Goal: Complete application form: Complete application form

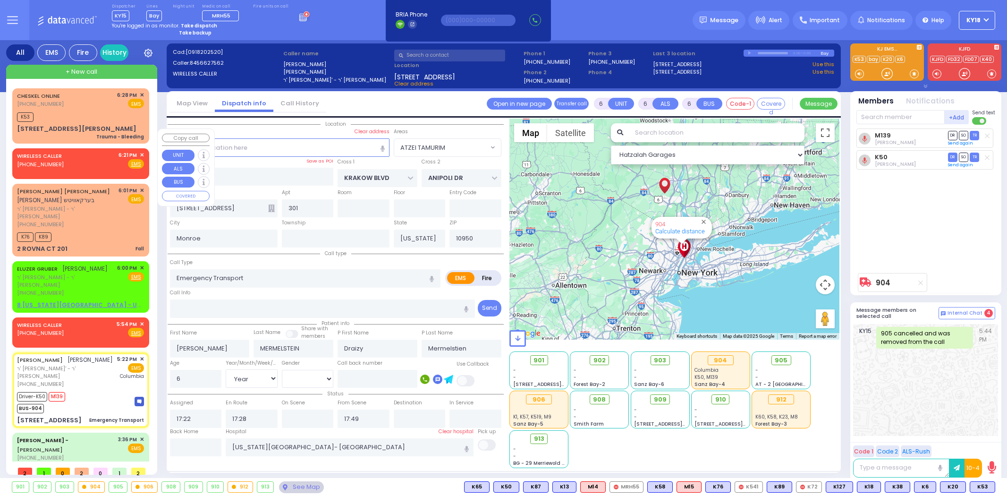
select select "ATZEI TAMURIM"
select select "Year"
select select "[DEMOGRAPHIC_DATA]"
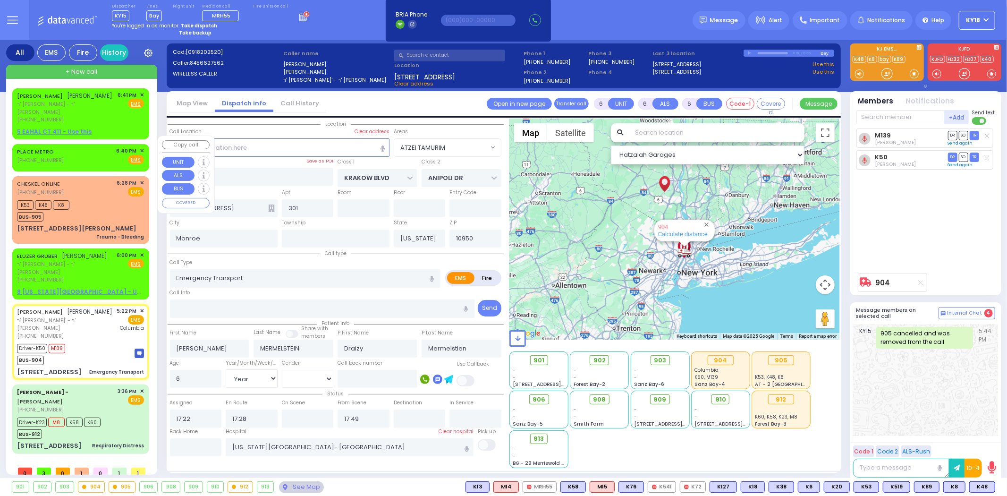
select select
radio input "true"
select select "Year"
select select "[DEMOGRAPHIC_DATA]"
select select "Hatzalah Garages"
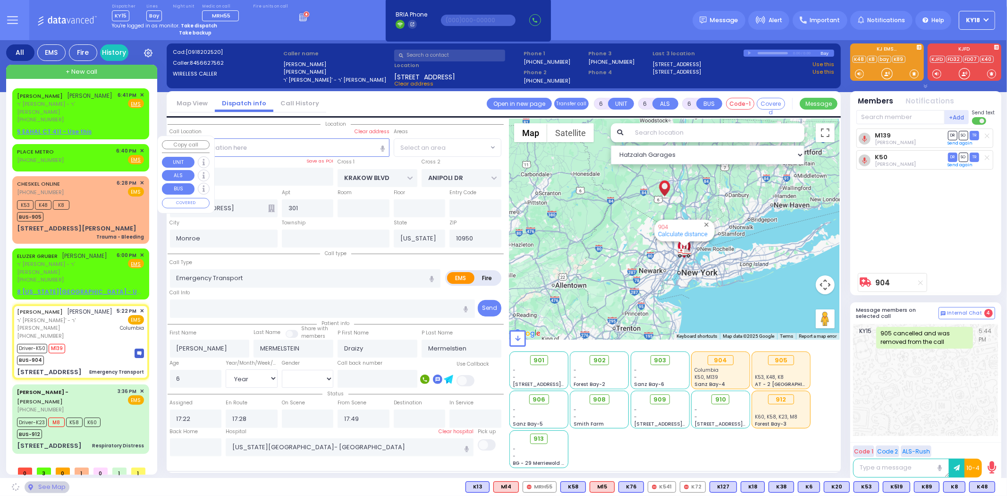
select select "ATZEI TAMURIM"
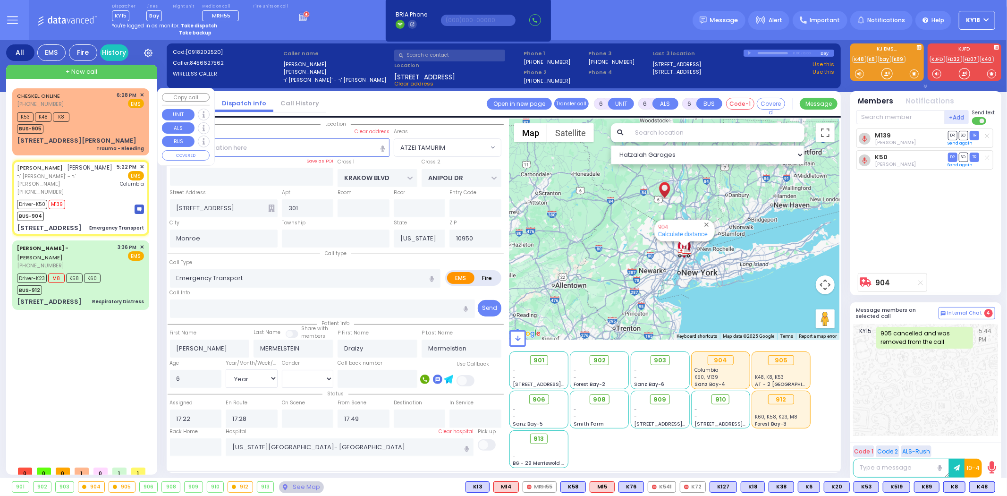
select select
radio input "true"
select select "Year"
select select "[DEMOGRAPHIC_DATA]"
select select "Hatzalah Garages"
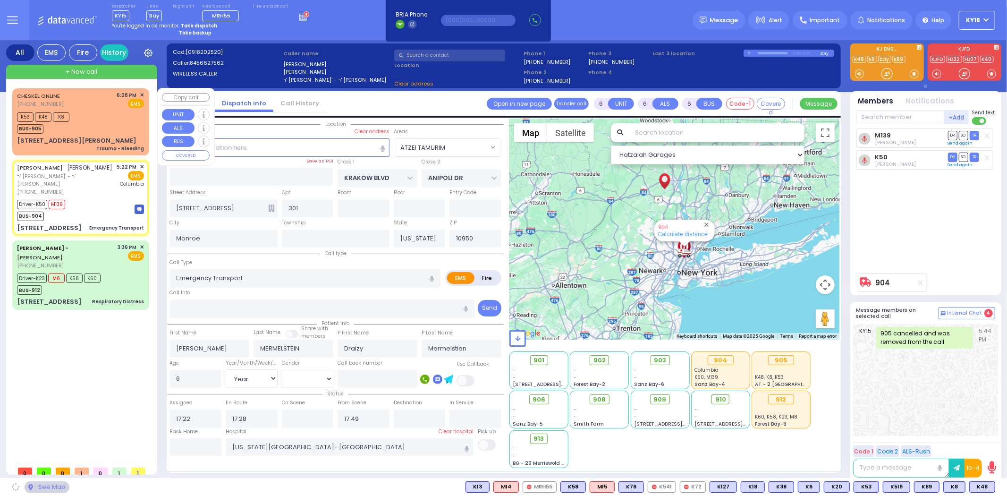
select select "ATZEI TAMURIM"
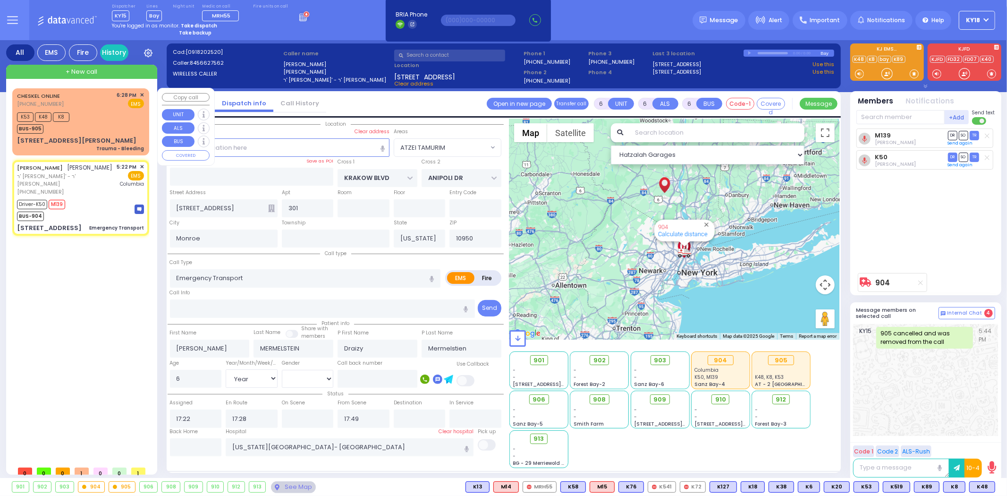
select select
radio input "true"
type input "[PERSON_NAME]"
select select "Year"
select select "[DEMOGRAPHIC_DATA]"
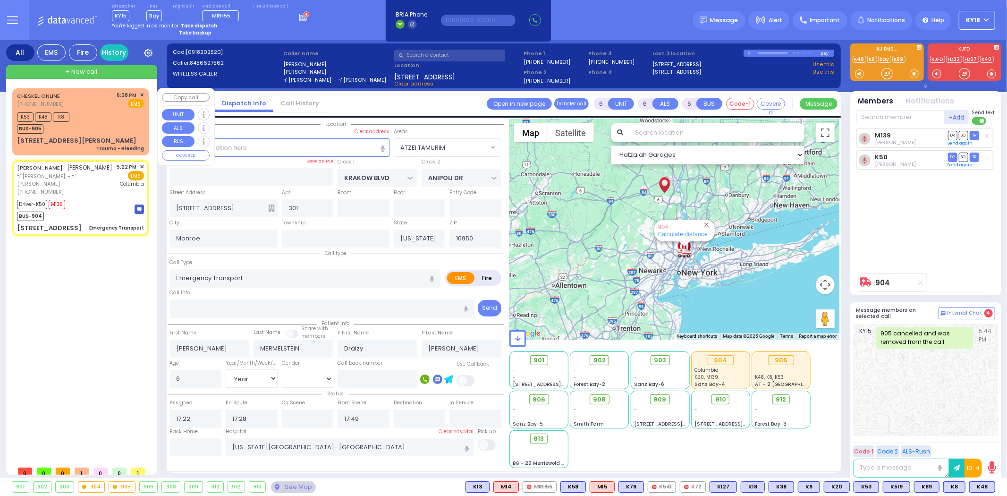
select select "Hatzalah Garages"
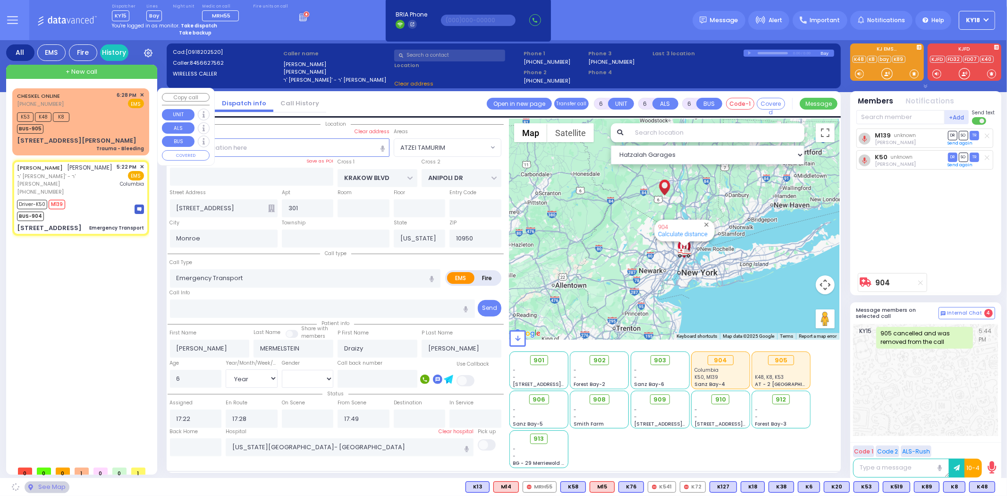
select select "ATZEI TAMURIM"
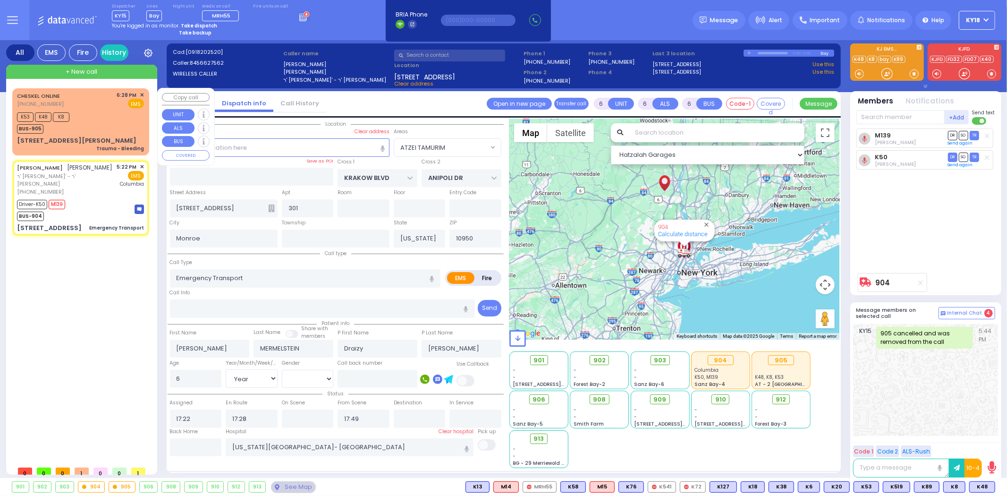
select select
radio input "true"
select select "Year"
select select "[DEMOGRAPHIC_DATA]"
select select "ATZEI TAMURIM"
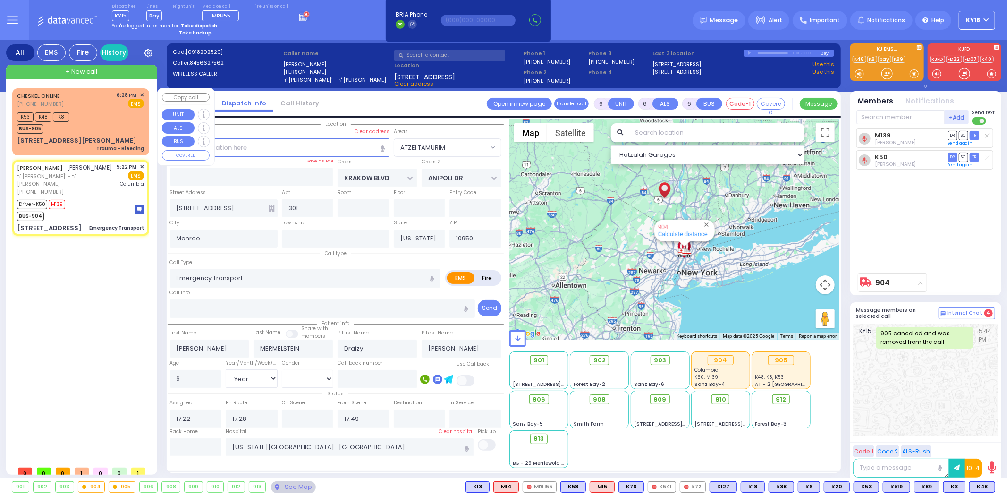
select select "Hatzalah Garages"
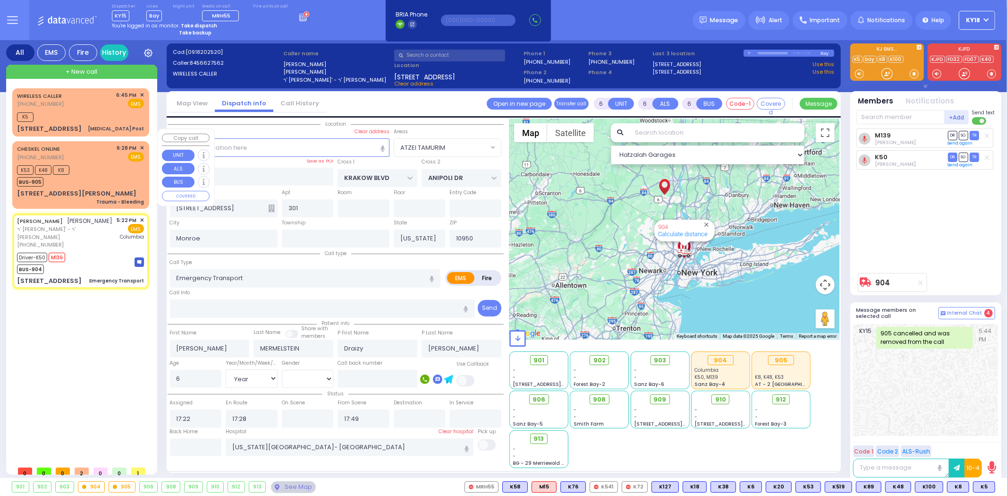
select select
radio input "true"
select select "Year"
select select "[DEMOGRAPHIC_DATA]"
select select "Hatzalah Garages"
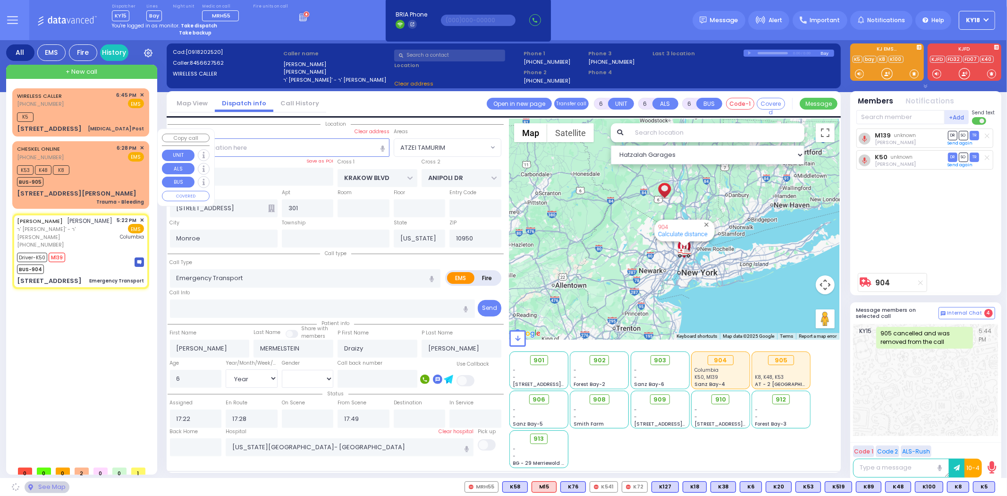
select select "ATZEI TAMURIM"
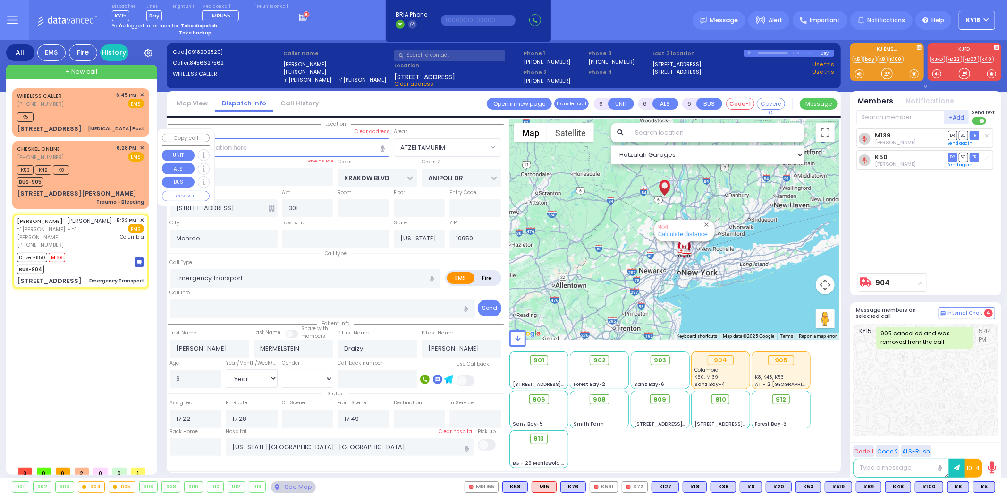
select select
radio input "true"
select select "Year"
select select "[DEMOGRAPHIC_DATA]"
select select "Hatzalah Garages"
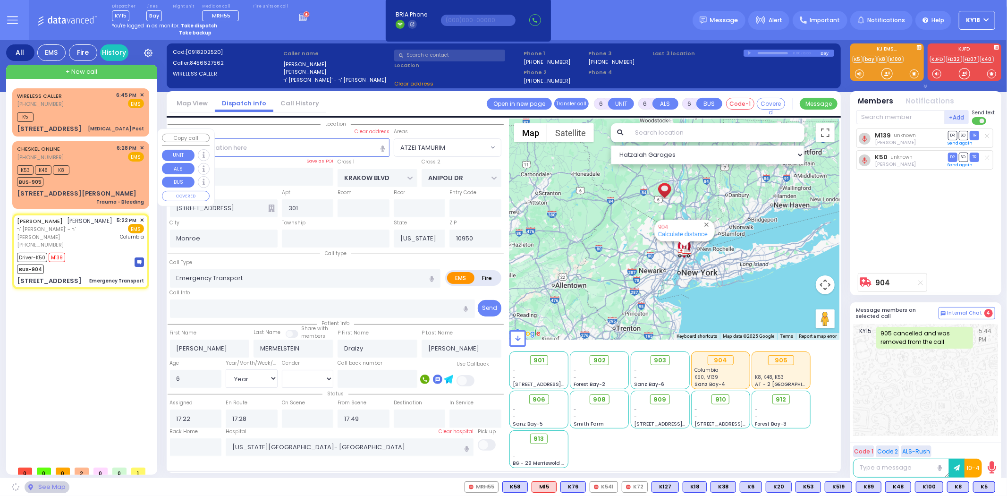
select select "ATZEI TAMURIM"
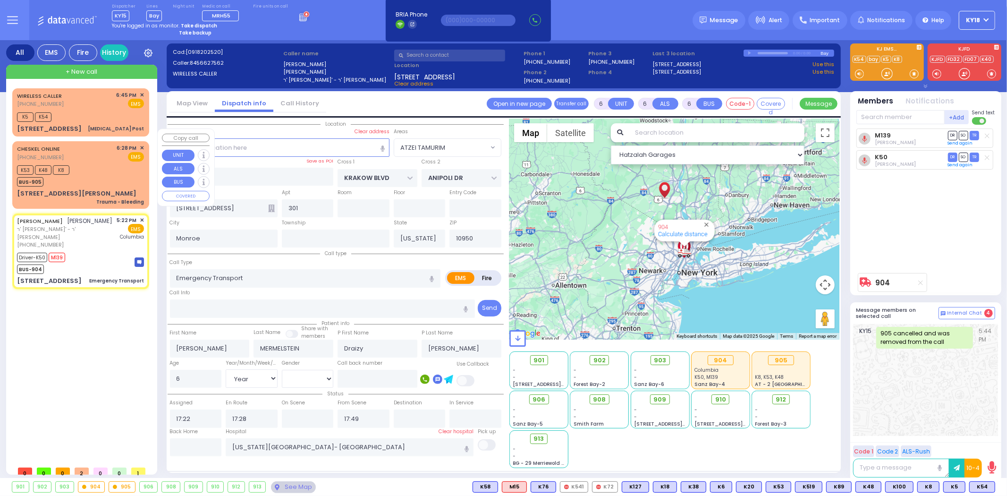
select select
radio input "true"
select select "Year"
select select "[DEMOGRAPHIC_DATA]"
select select "Hatzalah Garages"
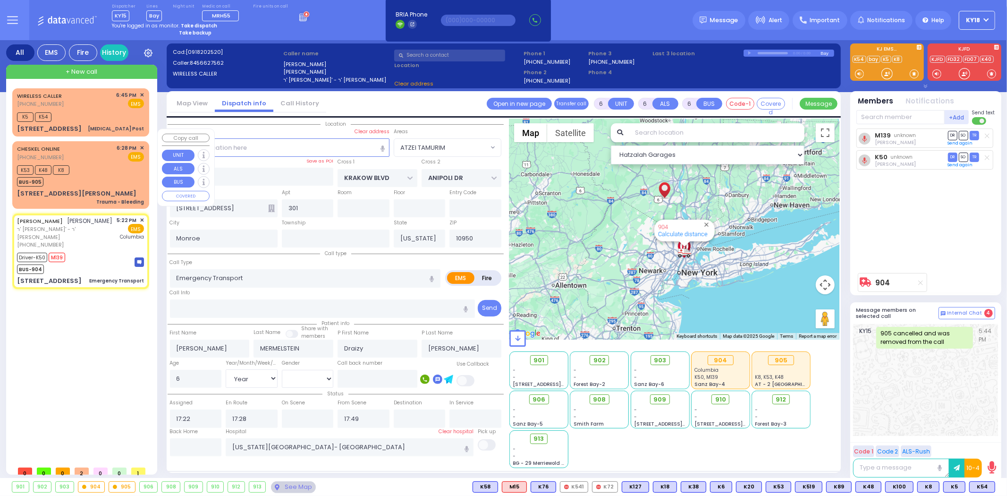
select select "ATZEI TAMURIM"
select select
radio input "true"
select select "Year"
select select "[DEMOGRAPHIC_DATA]"
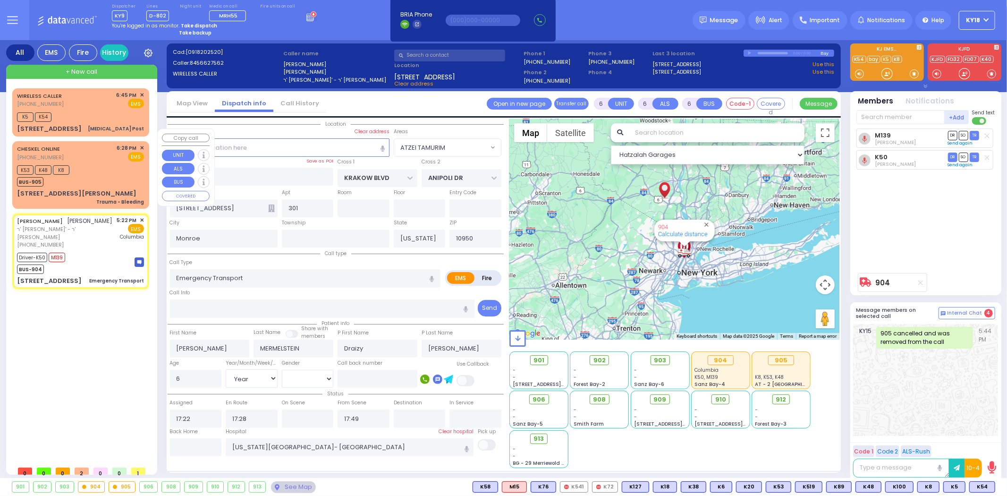
select select "Hatzalah Garages"
select select "ATZEI TAMURIM"
